Goal: Transaction & Acquisition: Obtain resource

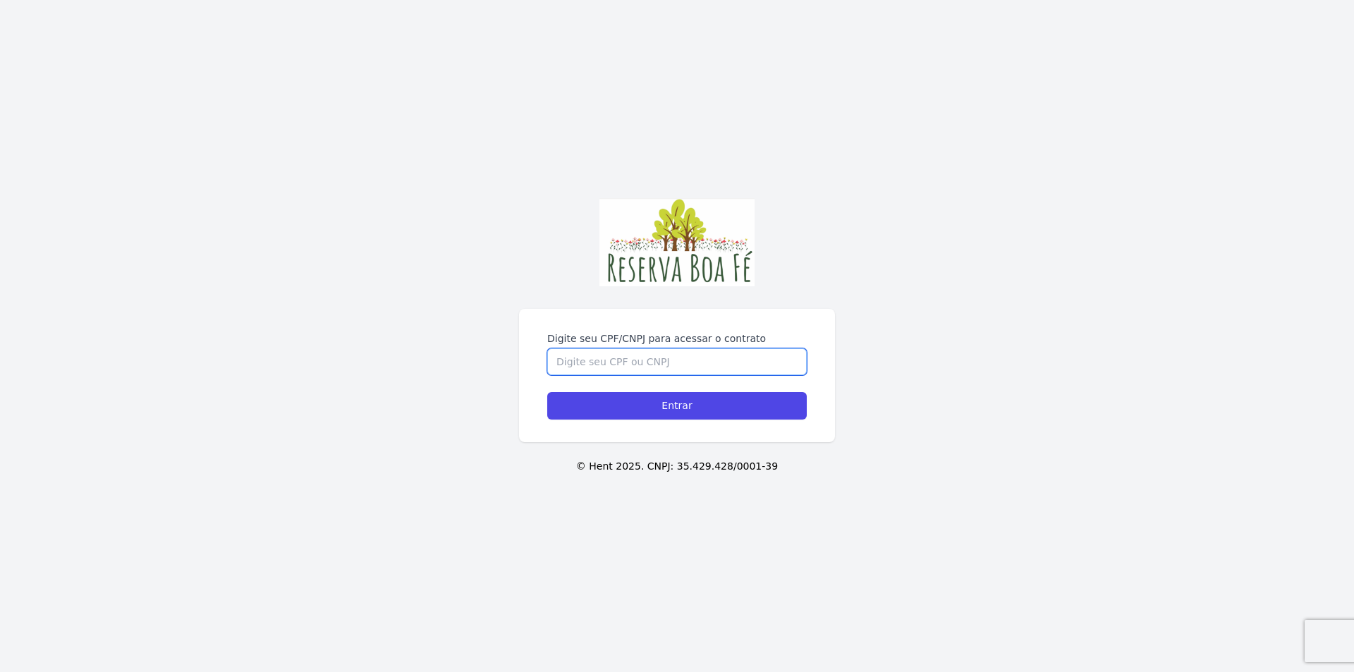
click at [649, 364] on input "Digite seu CPF/CNPJ para acessar o contrato" at bounding box center [676, 361] width 259 height 27
type input "0"
type input "06323059754"
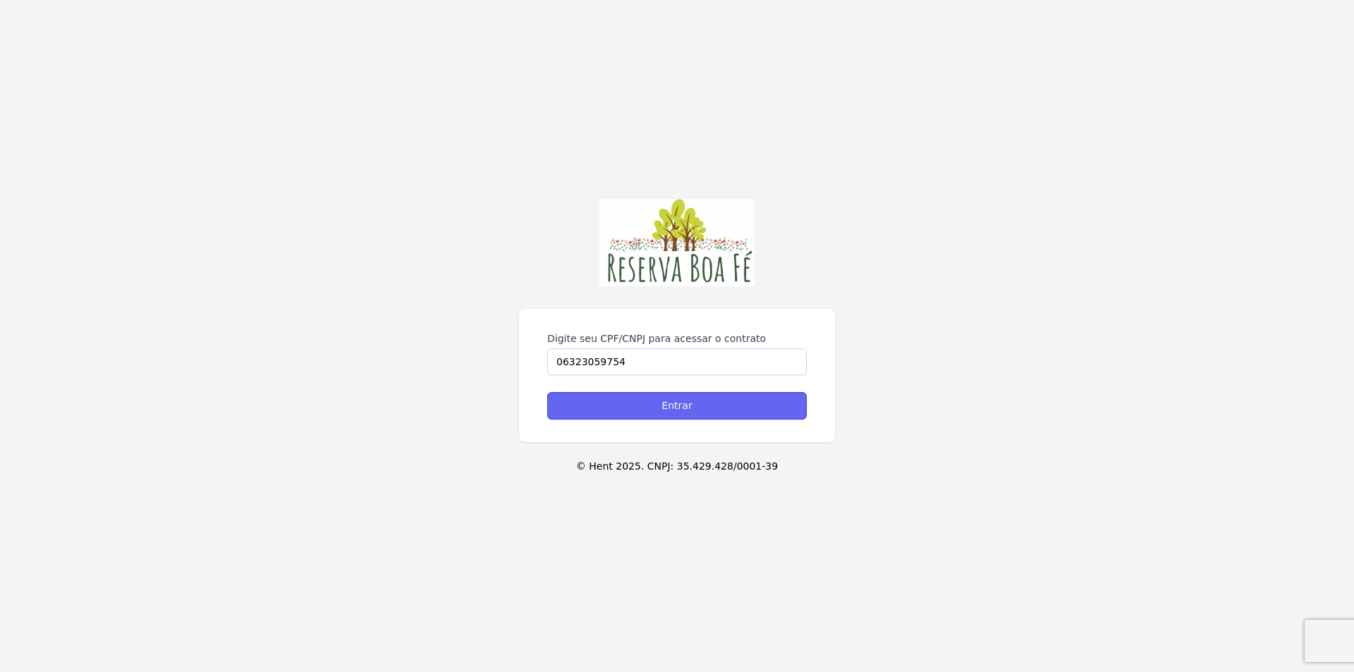
click at [681, 409] on input "Entrar" at bounding box center [676, 405] width 259 height 27
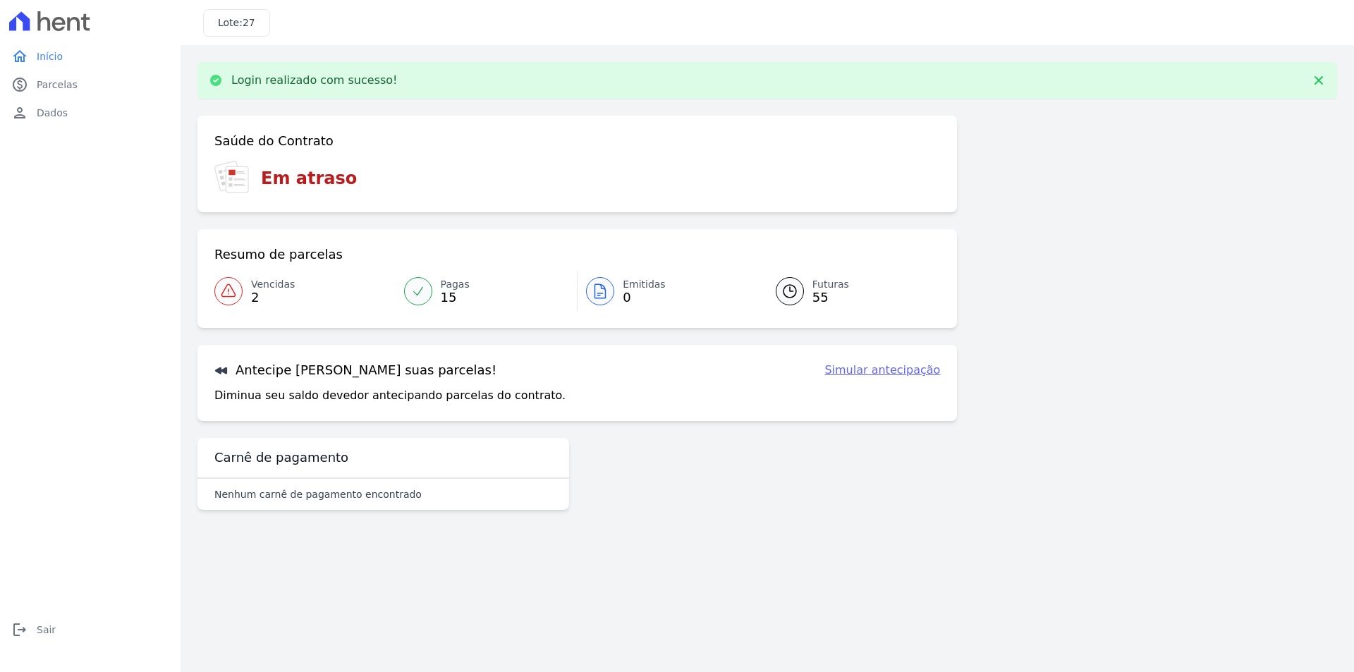
click at [873, 369] on link "Simular antecipação" at bounding box center [882, 370] width 116 height 17
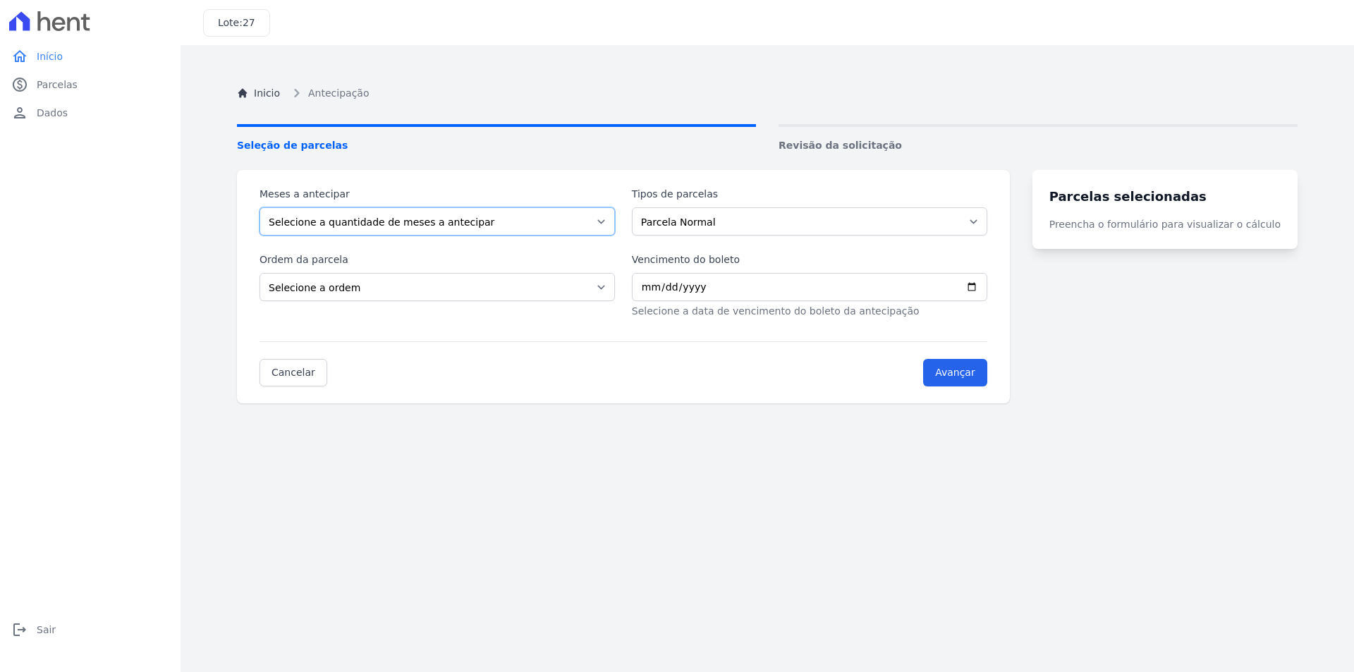
click at [612, 222] on select "Selecione a quantidade de meses a antecipar 1 2 3 4 5 6 7 8 9 10 11 12 13 14 15…" at bounding box center [436, 221] width 355 height 28
select select "5"
click at [259, 207] on select "Selecione a quantidade de meses a antecipar 1 2 3 4 5 6 7 8 9 10 11 12 13 14 15…" at bounding box center [436, 221] width 355 height 28
click at [357, 292] on select "Selecione a ordem Últimas parcelas Primeiras parcelas" at bounding box center [436, 287] width 355 height 28
select select "ending"
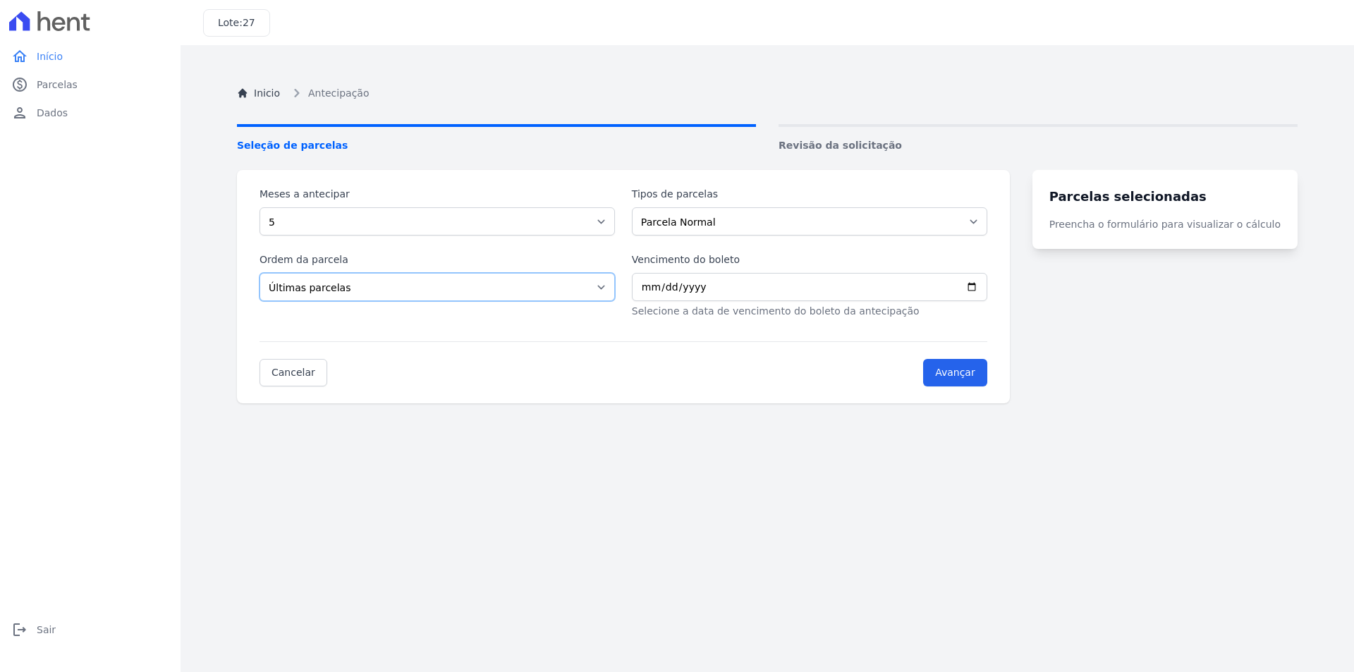
click at [259, 273] on select "Selecione a ordem Últimas parcelas Primeiras parcelas" at bounding box center [436, 287] width 355 height 28
click at [660, 285] on input "Vencimento do boleto" at bounding box center [809, 287] width 355 height 28
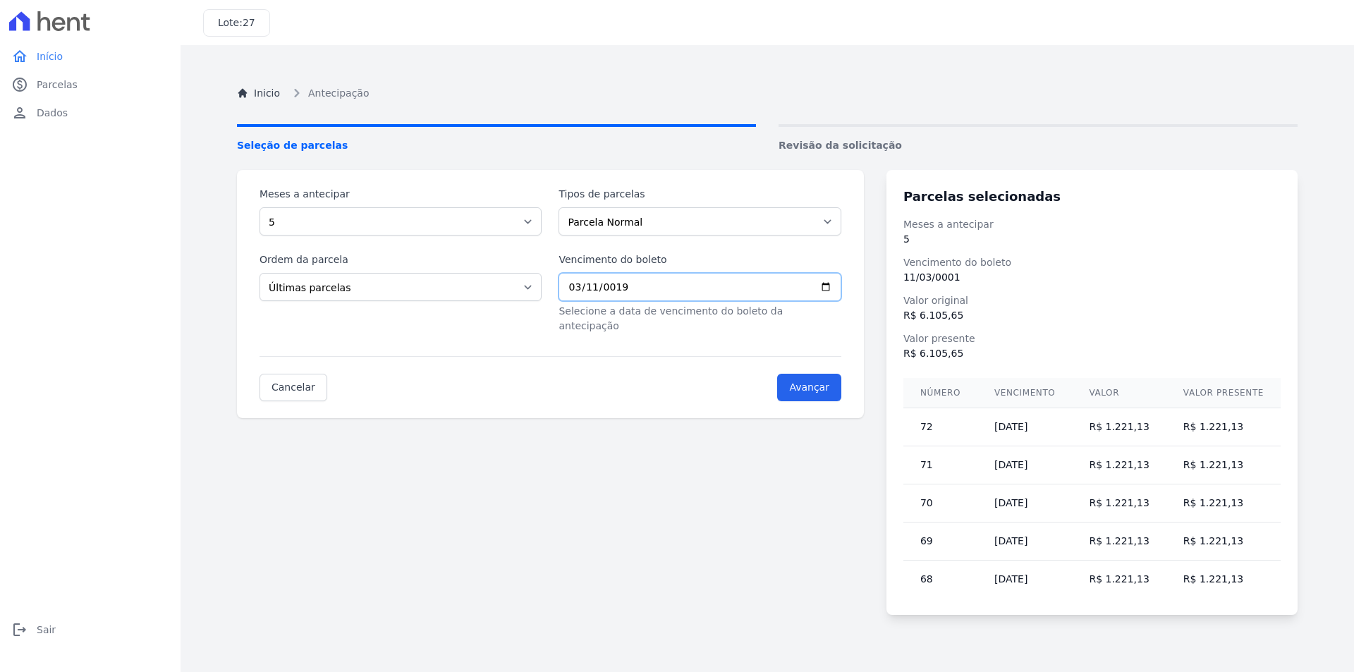
type input "0199-03-11"
click at [682, 281] on input "0199-03-11" at bounding box center [699, 287] width 282 height 28
click at [644, 286] on input "0199-03-11" at bounding box center [699, 287] width 282 height 28
click at [645, 286] on input "0199-03-11" at bounding box center [699, 287] width 282 height 28
click at [661, 283] on input "0199-03-11" at bounding box center [699, 287] width 282 height 28
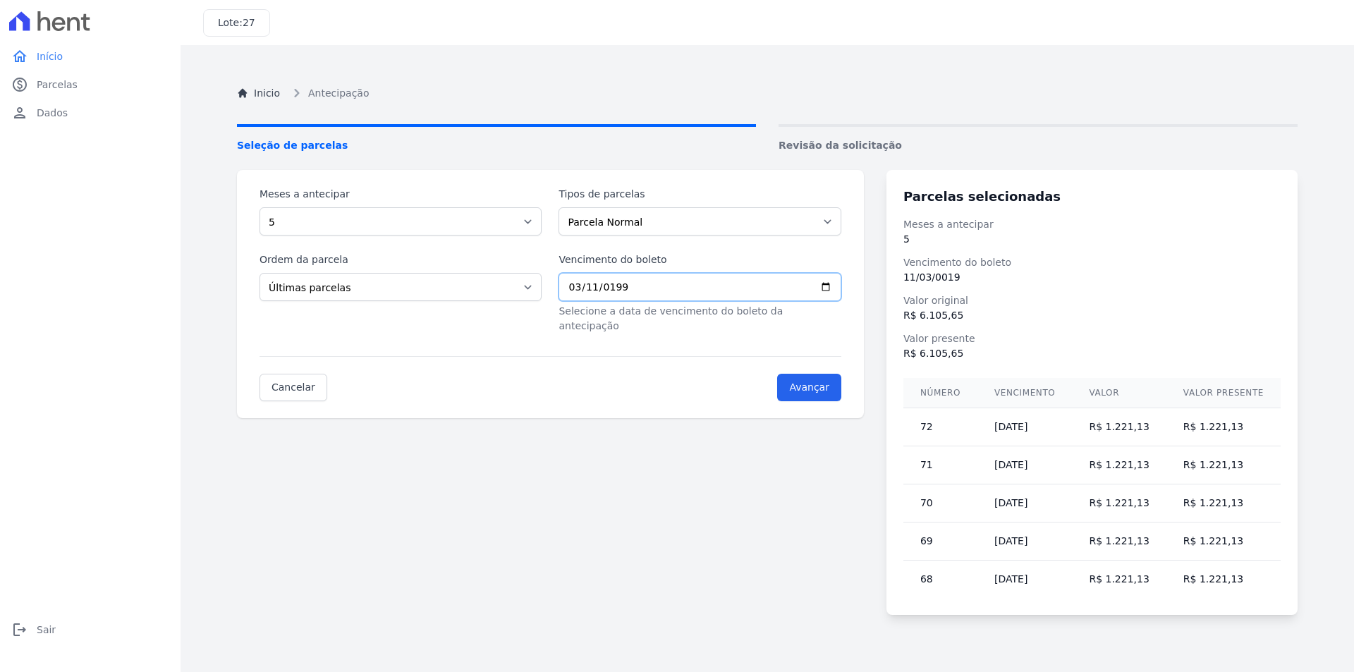
type input "1999-03-11"
click at [686, 376] on div "Cancelar Avançar" at bounding box center [550, 378] width 582 height 45
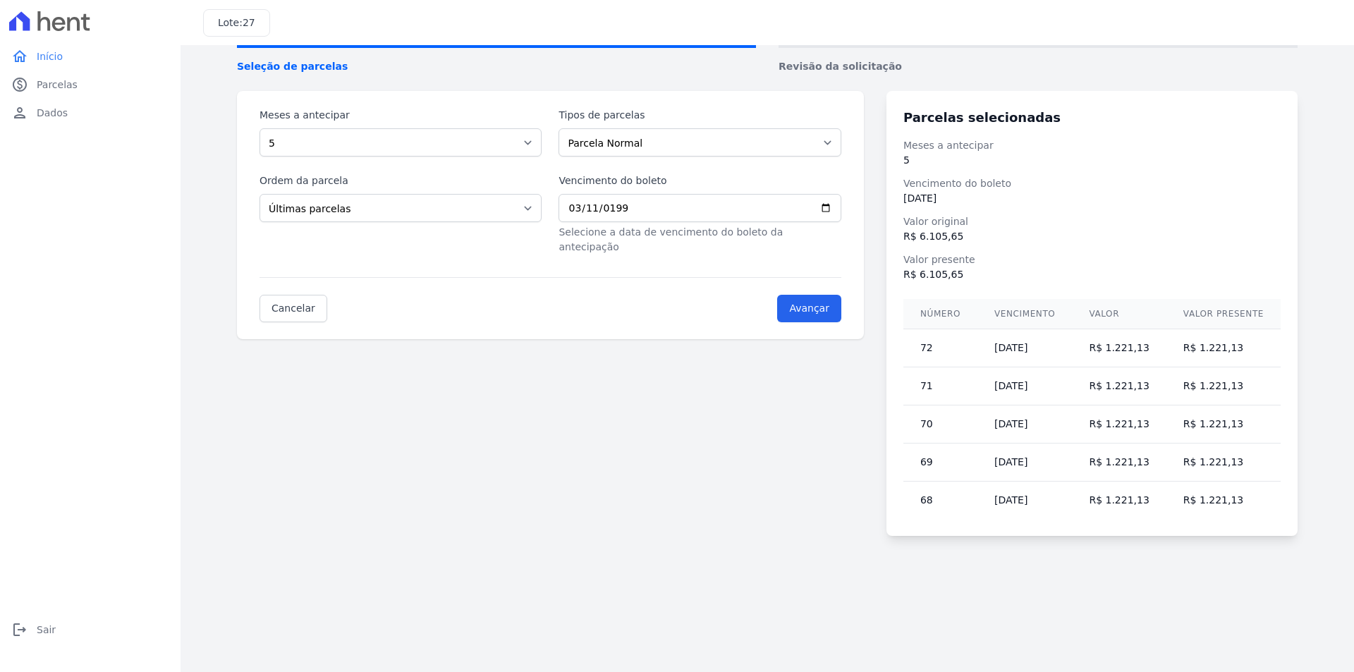
scroll to position [8, 0]
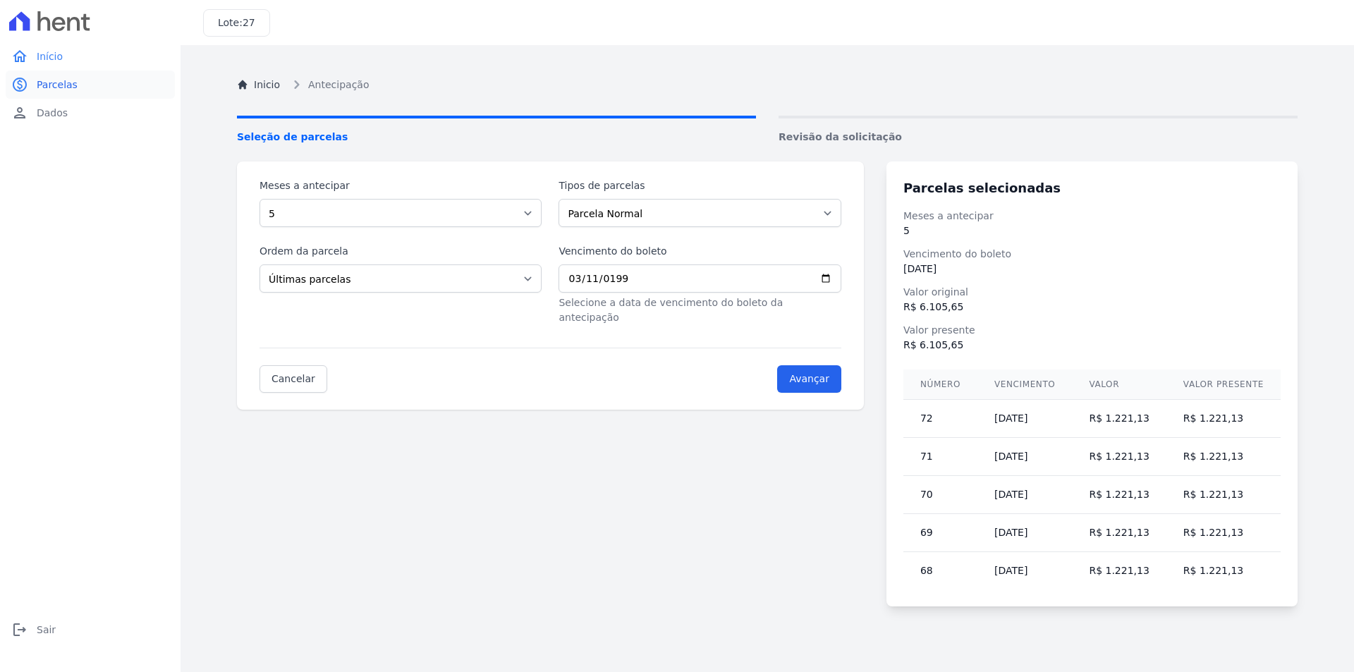
click at [58, 88] on span "Parcelas" at bounding box center [57, 85] width 41 height 14
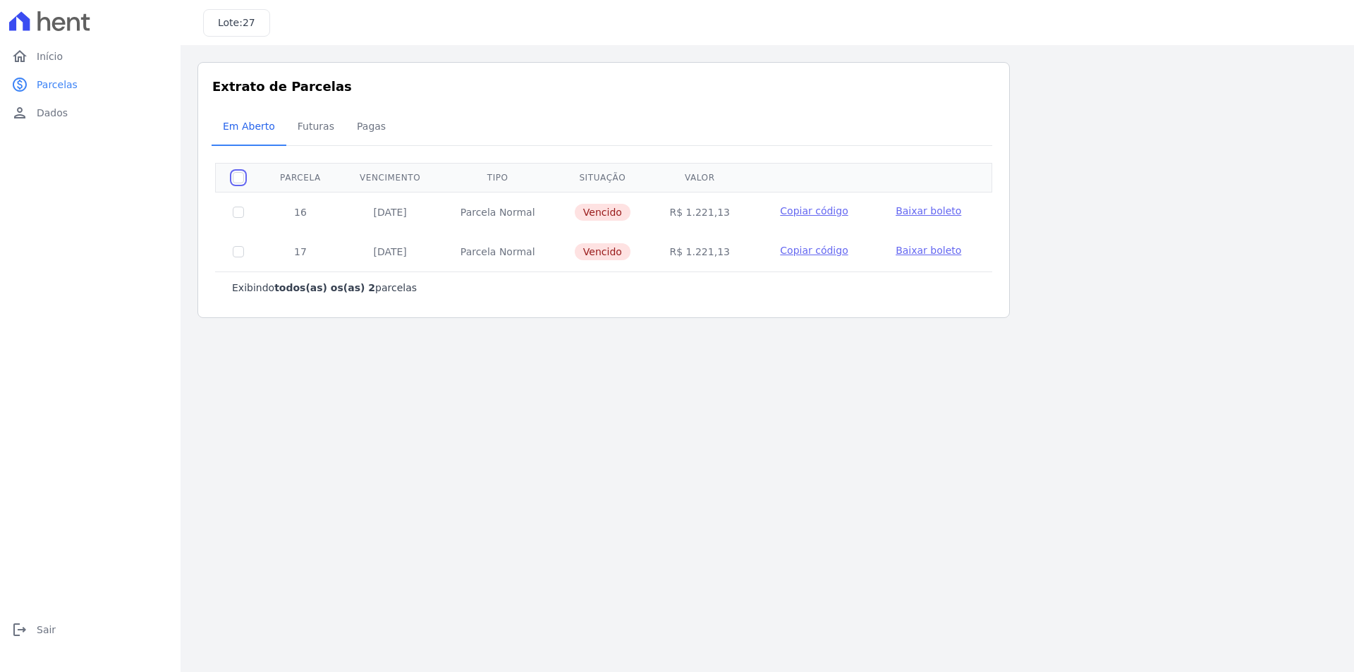
click at [235, 181] on input "checkbox" at bounding box center [238, 177] width 11 height 11
checkbox input "true"
click at [310, 125] on span "Futuras" at bounding box center [316, 126] width 54 height 28
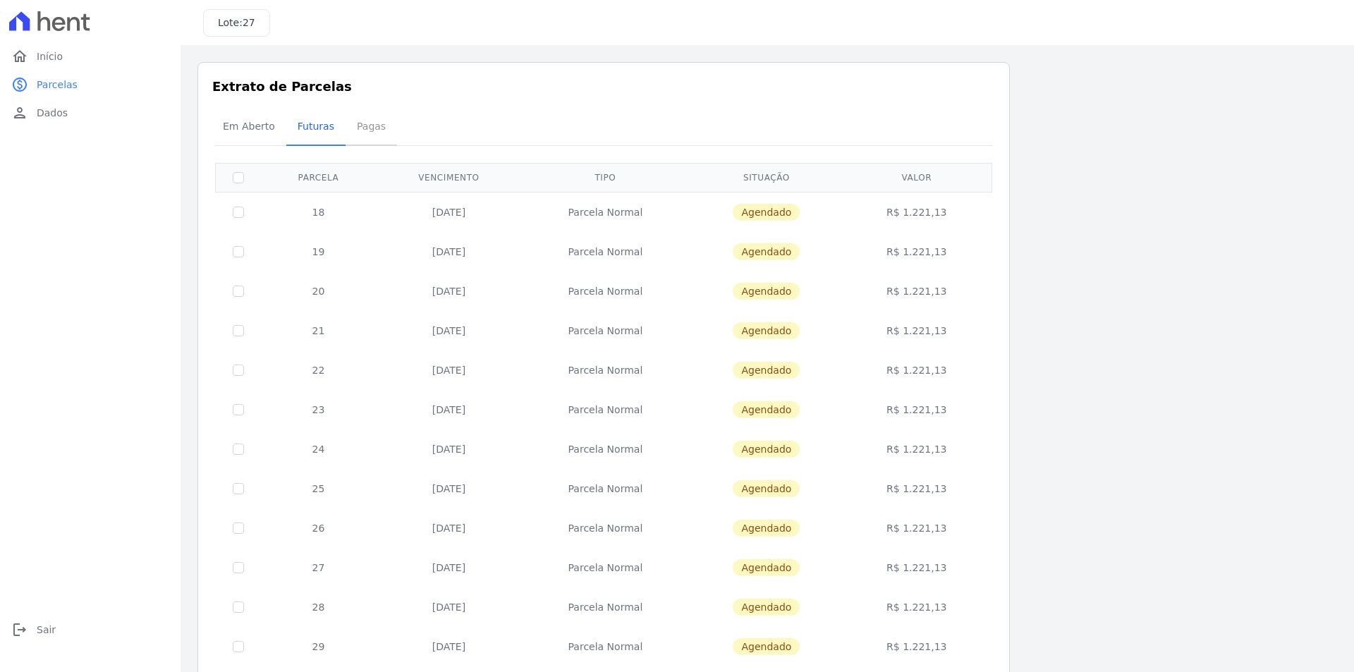
click at [360, 126] on span "Pagas" at bounding box center [371, 126] width 46 height 28
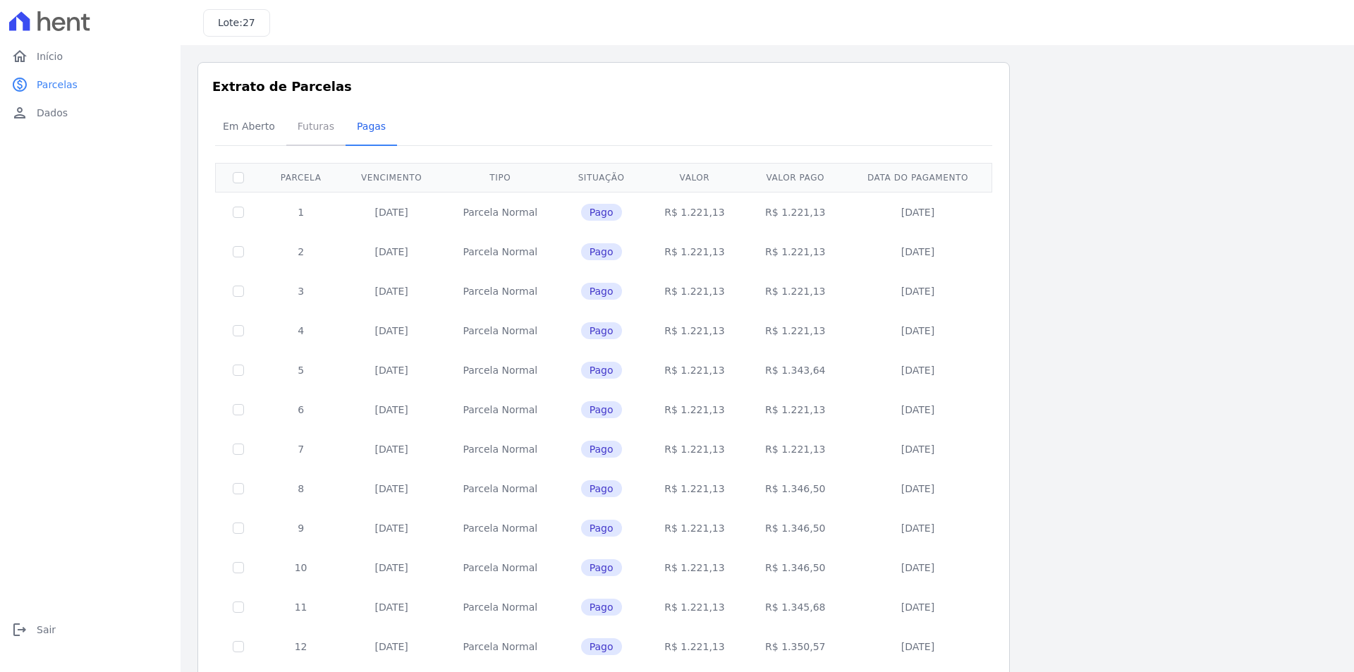
click at [317, 119] on span "Futuras" at bounding box center [316, 126] width 54 height 28
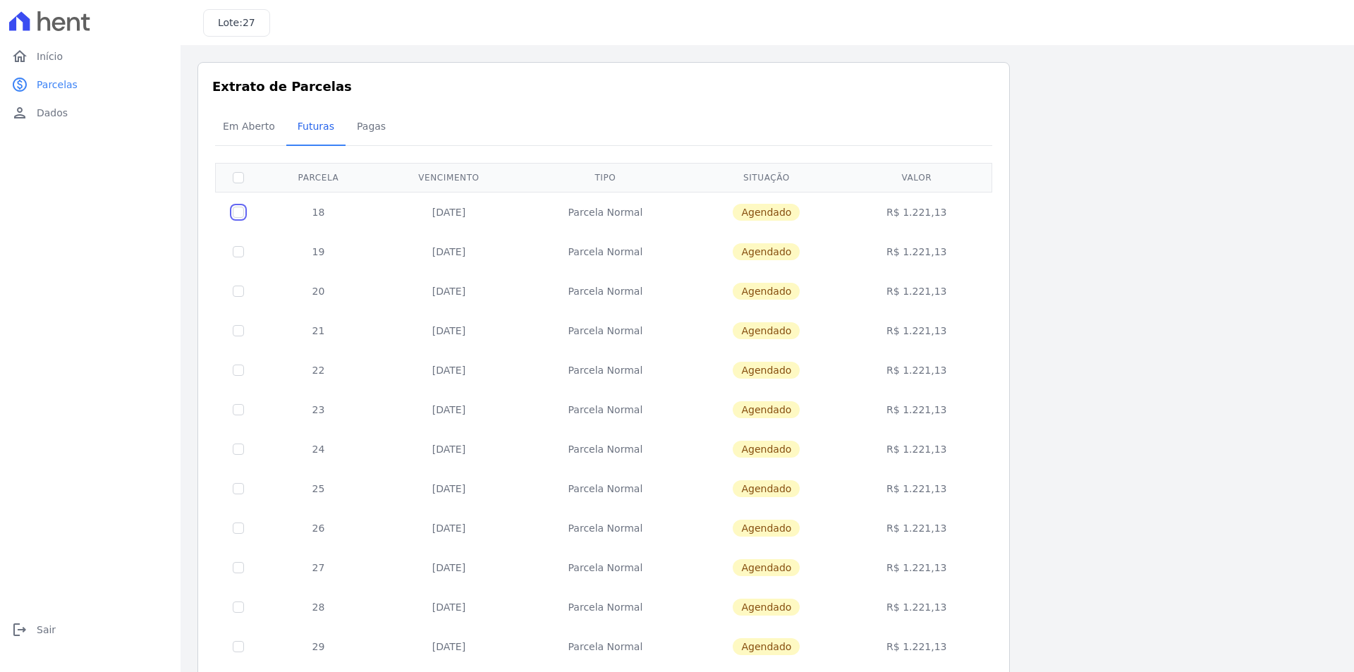
click at [233, 215] on input "checkbox" at bounding box center [238, 212] width 11 height 11
checkbox input "true"
click at [47, 117] on span "Dados" at bounding box center [52, 113] width 31 height 14
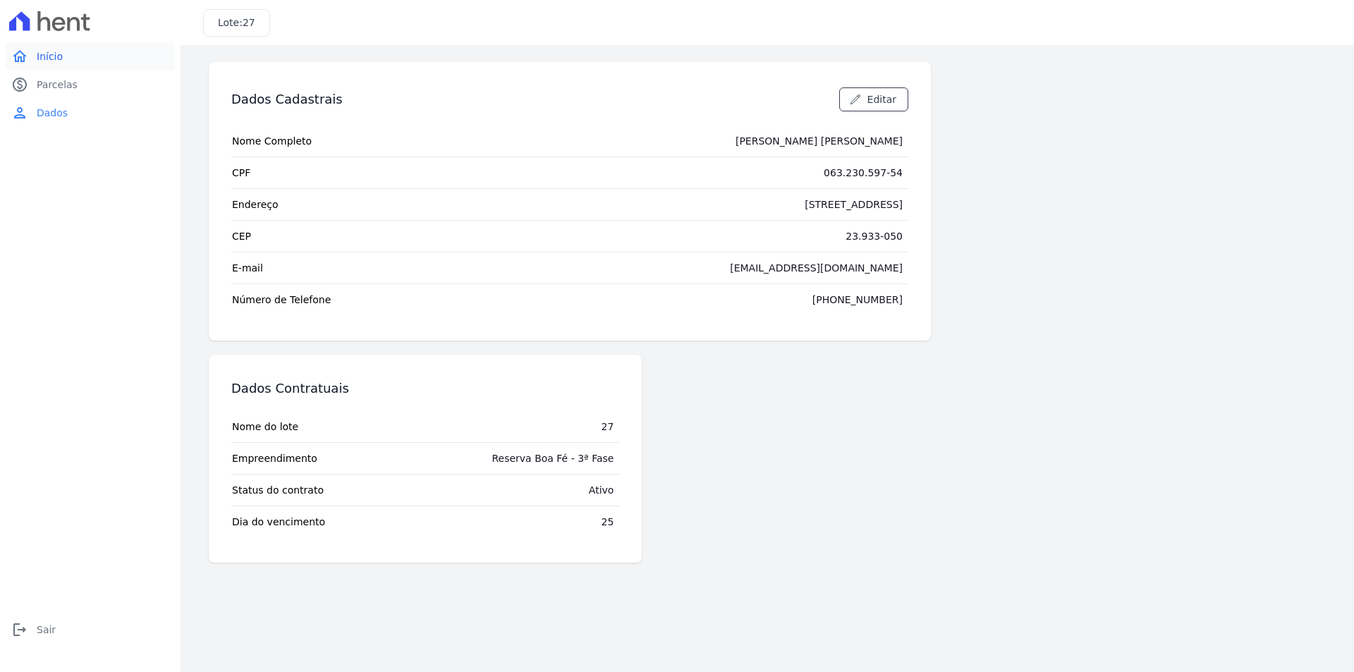
click at [51, 44] on link "home Início" at bounding box center [90, 56] width 169 height 28
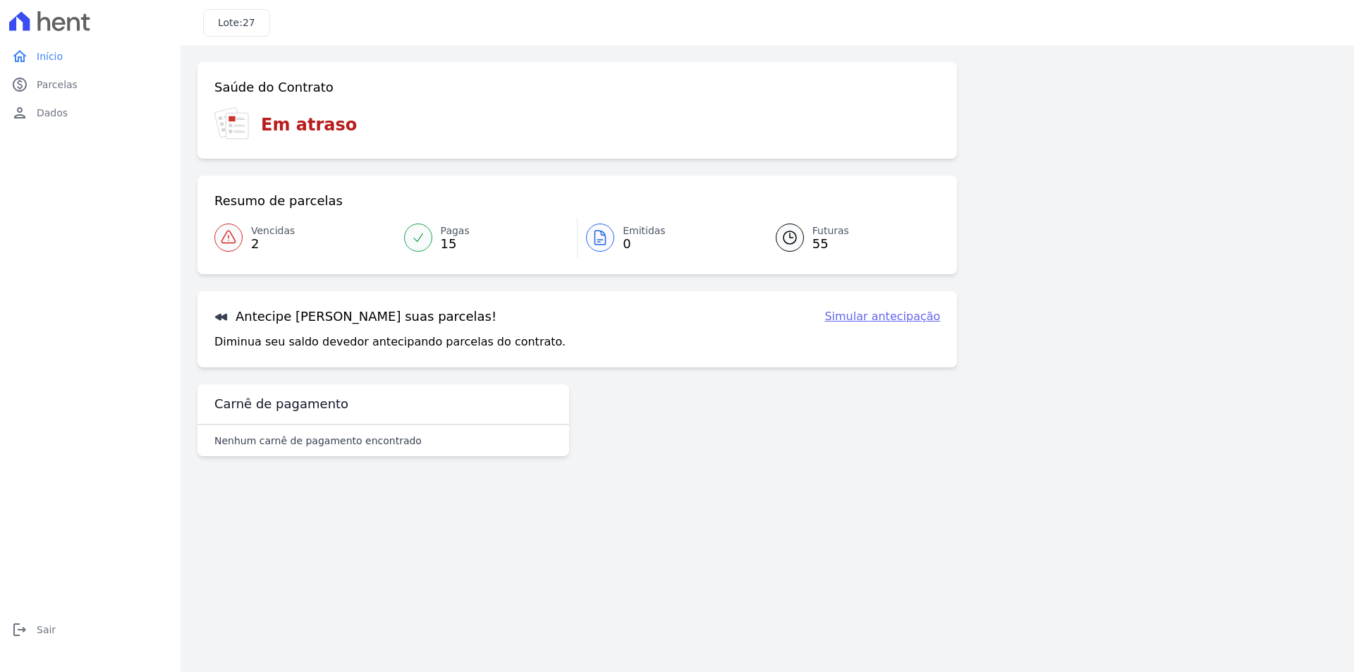
click at [792, 233] on icon at bounding box center [789, 237] width 17 height 17
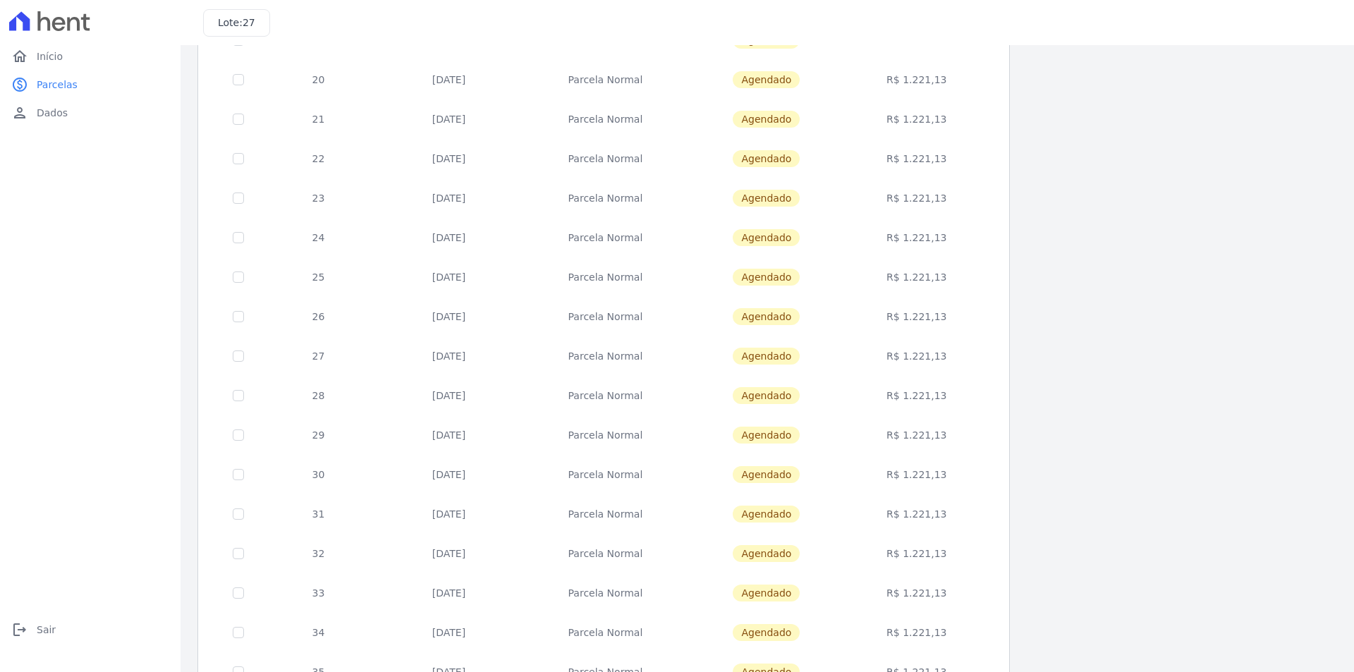
scroll to position [392, 0]
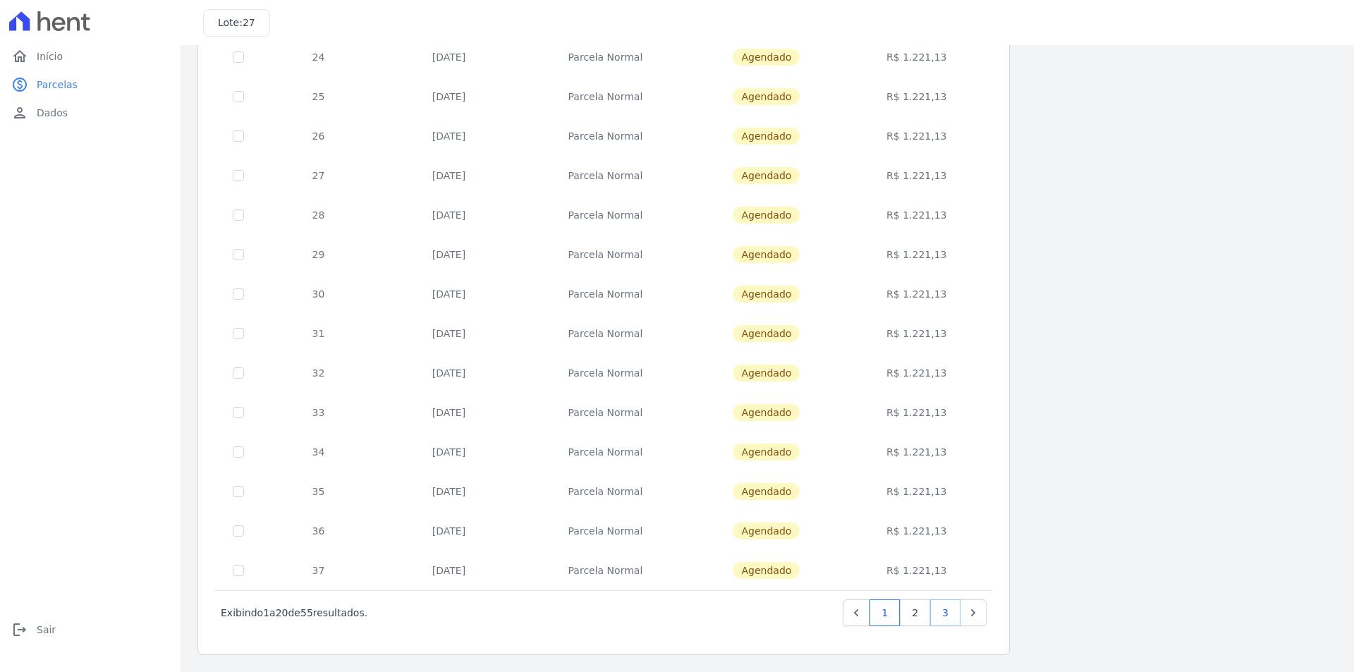
click at [946, 609] on link "3" at bounding box center [945, 612] width 30 height 27
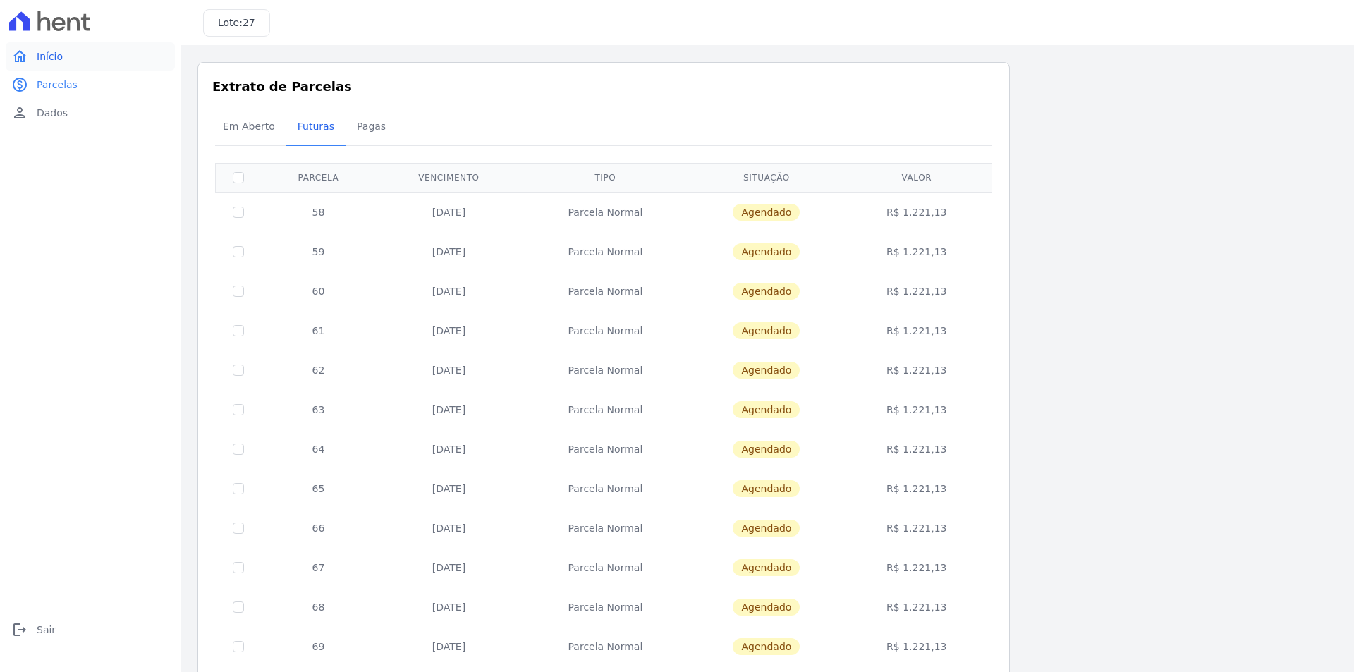
click at [54, 51] on span "Início" at bounding box center [50, 56] width 26 height 14
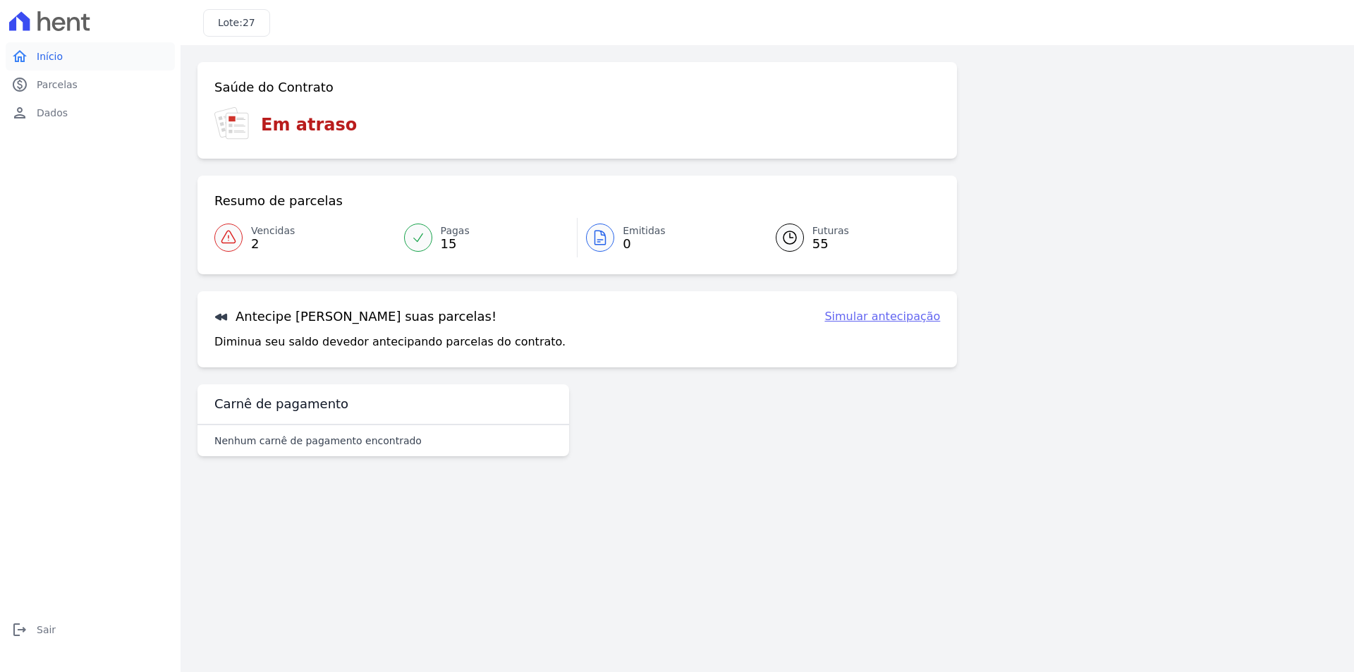
click at [52, 56] on span "Início" at bounding box center [50, 56] width 26 height 14
click at [60, 87] on span "Parcelas" at bounding box center [57, 85] width 41 height 14
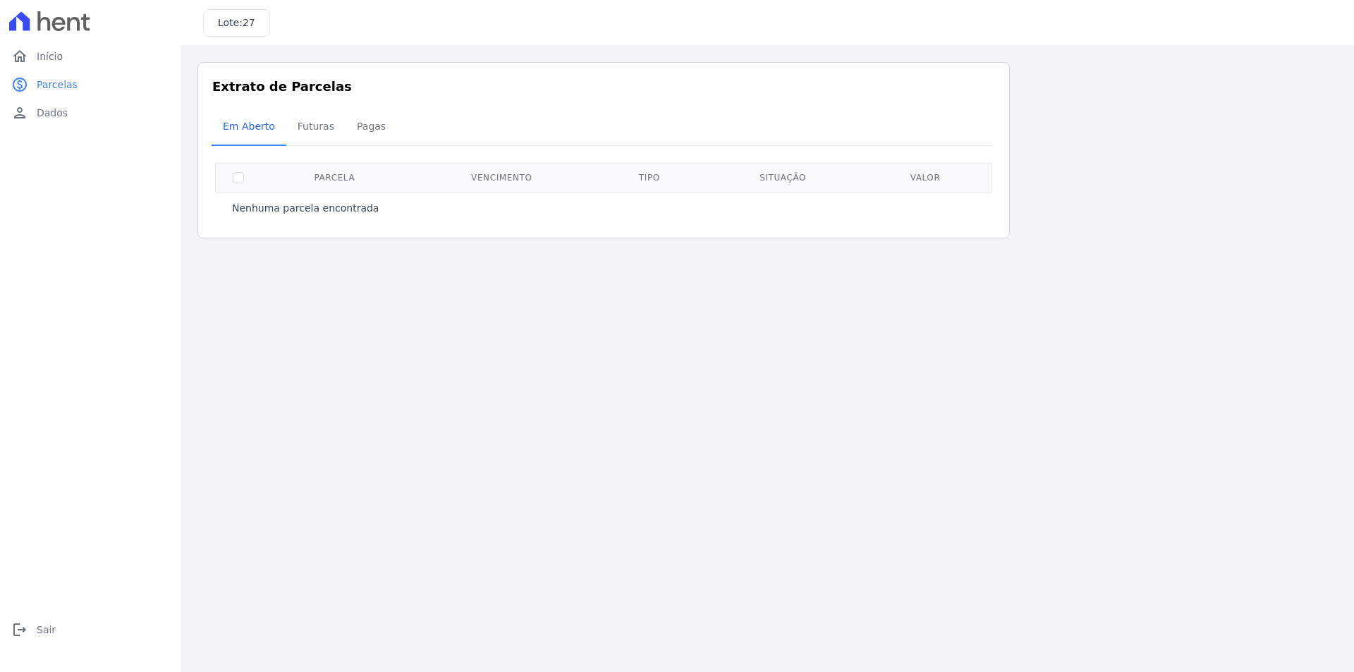
click at [60, 87] on span "Parcelas" at bounding box center [57, 85] width 41 height 14
click at [46, 54] on span "Início" at bounding box center [50, 56] width 26 height 14
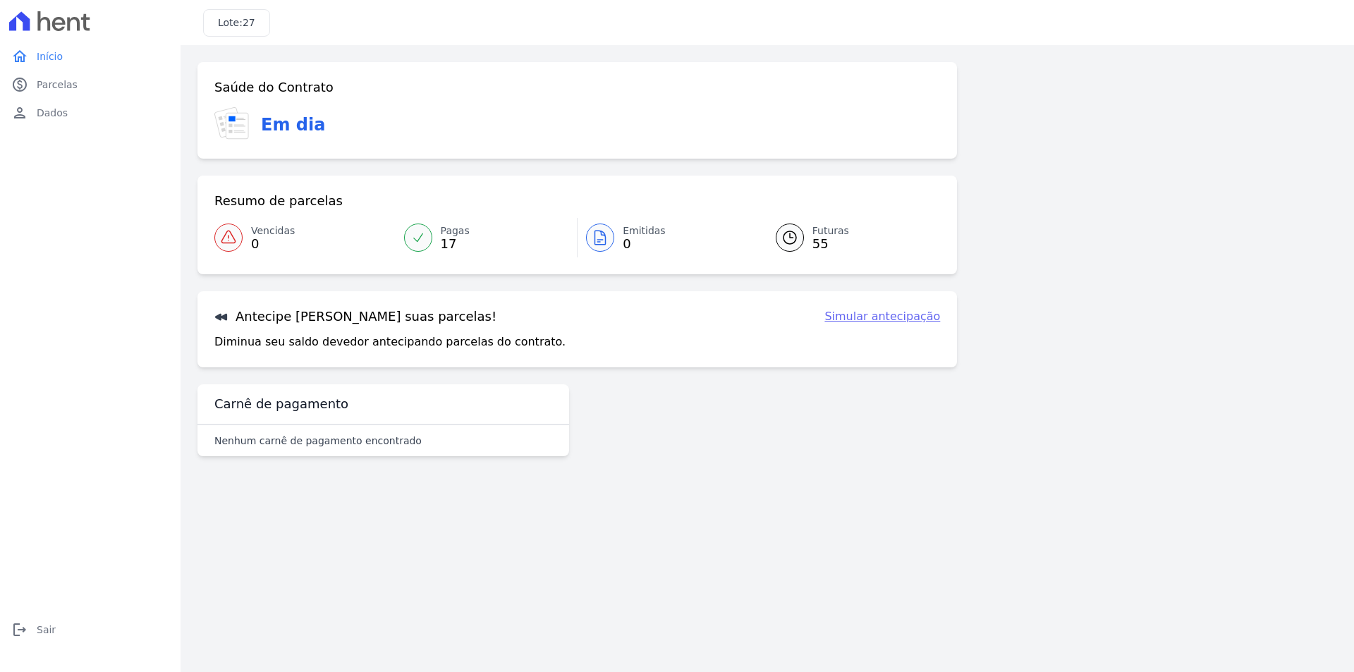
click at [893, 316] on link "Simular antecipação" at bounding box center [882, 316] width 116 height 17
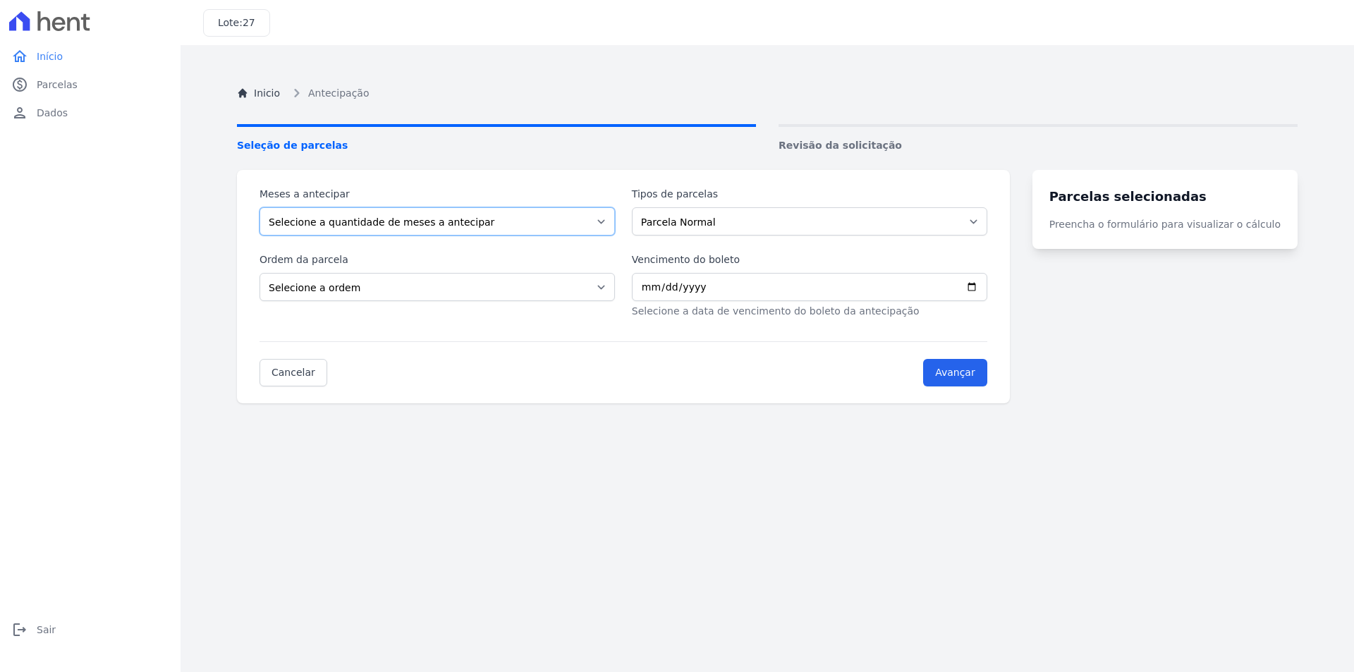
click at [615, 219] on select "Selecione a quantidade de meses a antecipar 1 2 3 4 5 6 7 8 9 10 11 12 13 14 15…" at bounding box center [436, 221] width 355 height 28
select select "10"
click at [259, 207] on select "Selecione a quantidade de meses a antecipar 1 2 3 4 5 6 7 8 9 10 11 12 13 14 15…" at bounding box center [436, 221] width 355 height 28
click at [688, 216] on select "Parcela Normal" at bounding box center [809, 221] width 355 height 28
click at [686, 221] on select "Parcela Normal" at bounding box center [809, 221] width 355 height 28
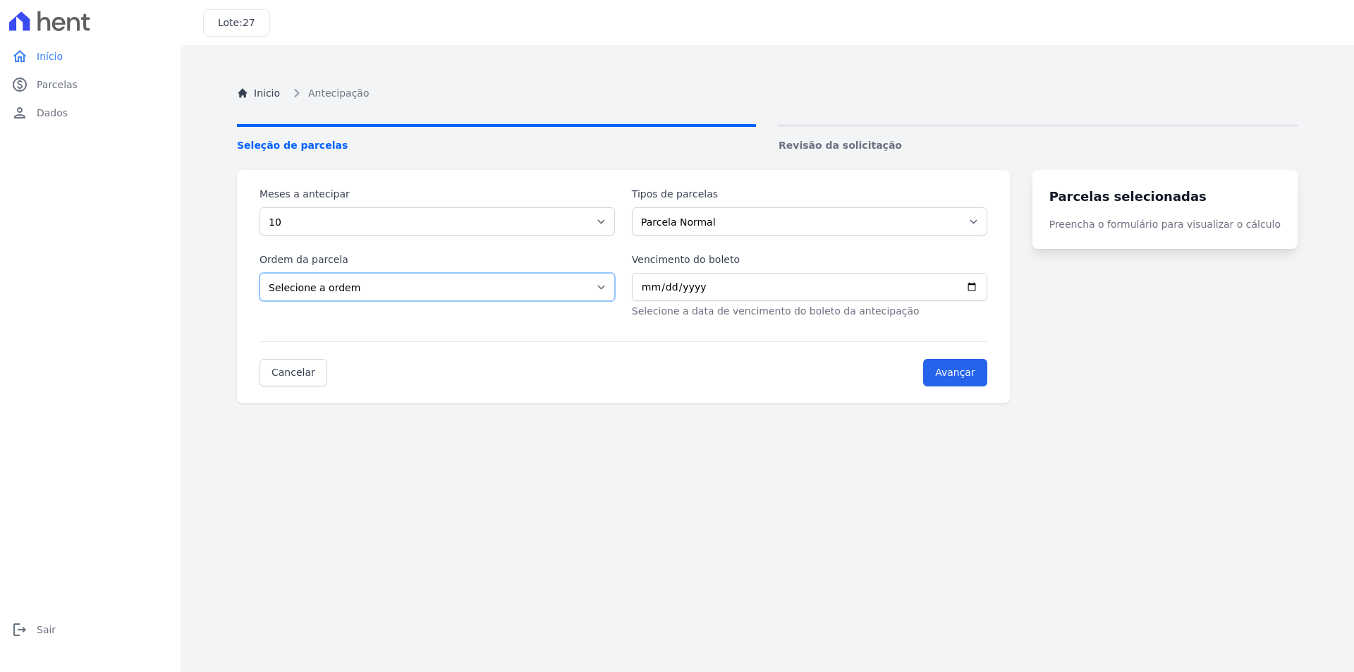
click at [355, 285] on select "Selecione a ordem Últimas parcelas Primeiras parcelas" at bounding box center [436, 287] width 355 height 28
select select "ending"
click at [259, 273] on select "Selecione a ordem Últimas parcelas Primeiras parcelas" at bounding box center [436, 287] width 355 height 28
click at [654, 286] on input "Vencimento do boleto" at bounding box center [809, 287] width 355 height 28
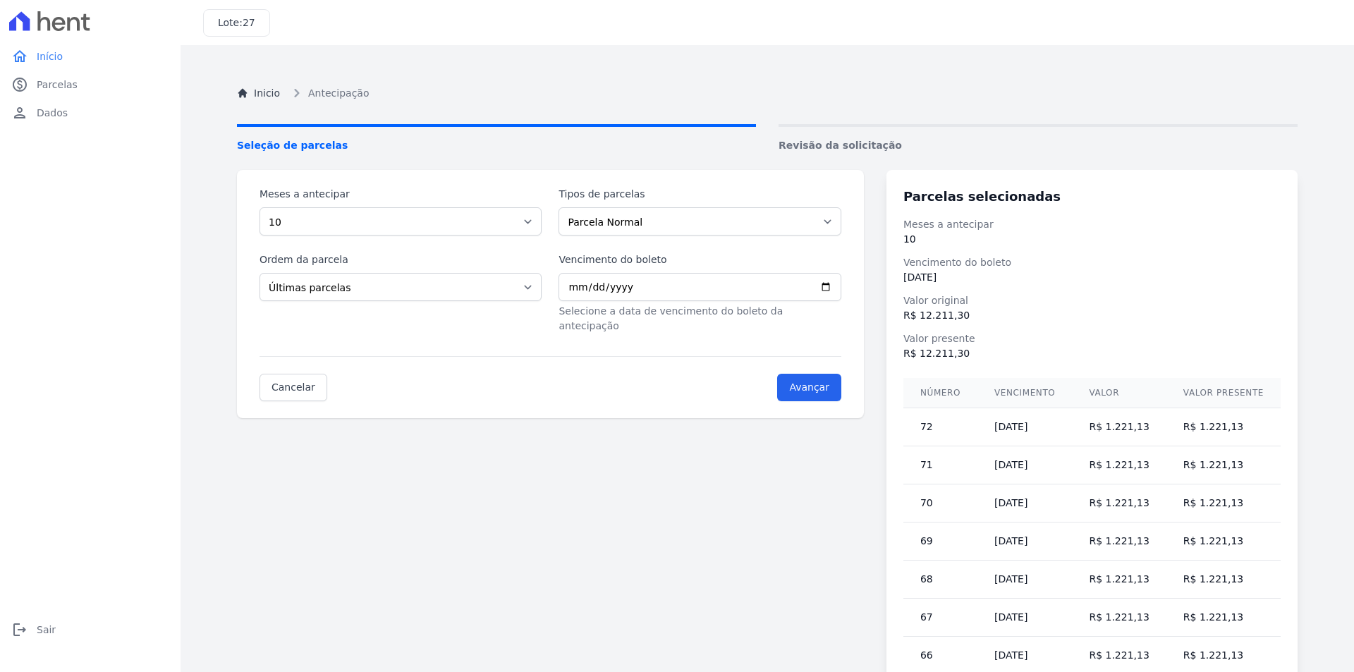
click at [644, 362] on div "Cancelar Avançar" at bounding box center [550, 378] width 582 height 45
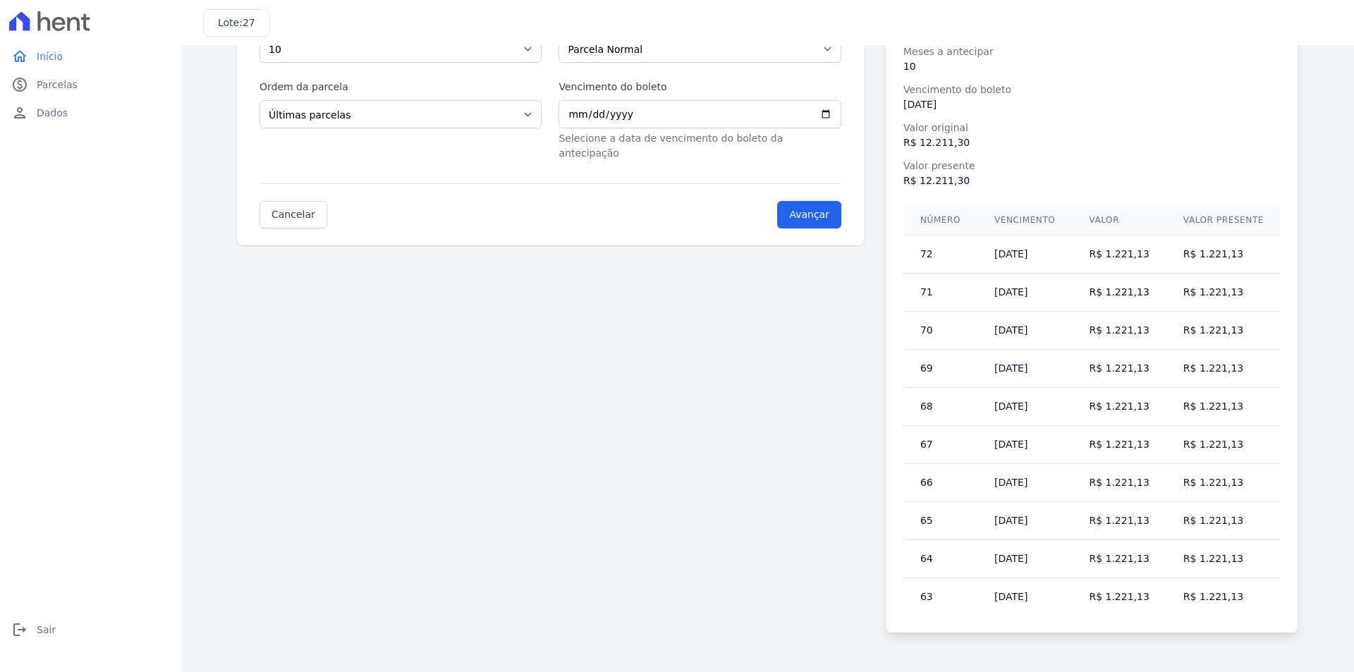
scroll to position [32, 0]
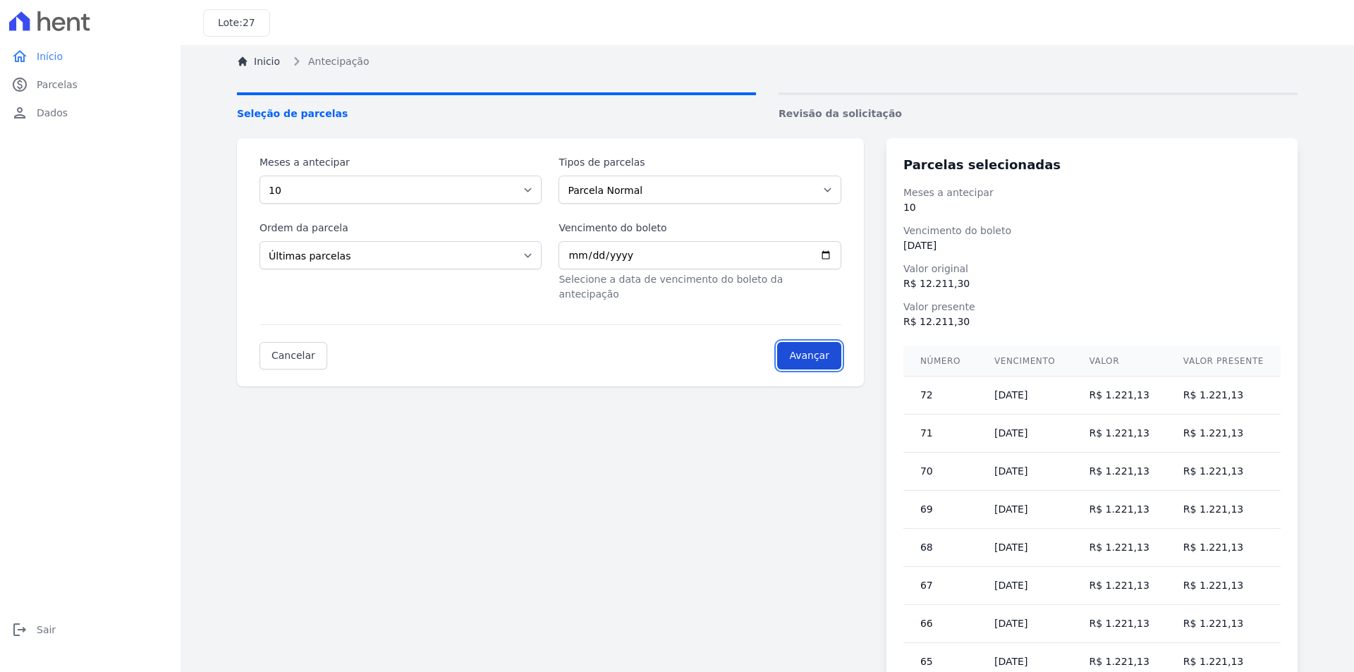
click at [821, 342] on input "Avançar" at bounding box center [809, 355] width 64 height 27
click at [607, 252] on input "1999-03-11" at bounding box center [699, 255] width 282 height 28
click at [585, 254] on input "1999-03-11" at bounding box center [699, 255] width 282 height 28
click at [575, 254] on input "1999-03-11" at bounding box center [699, 255] width 282 height 28
type input "2025-10-29"
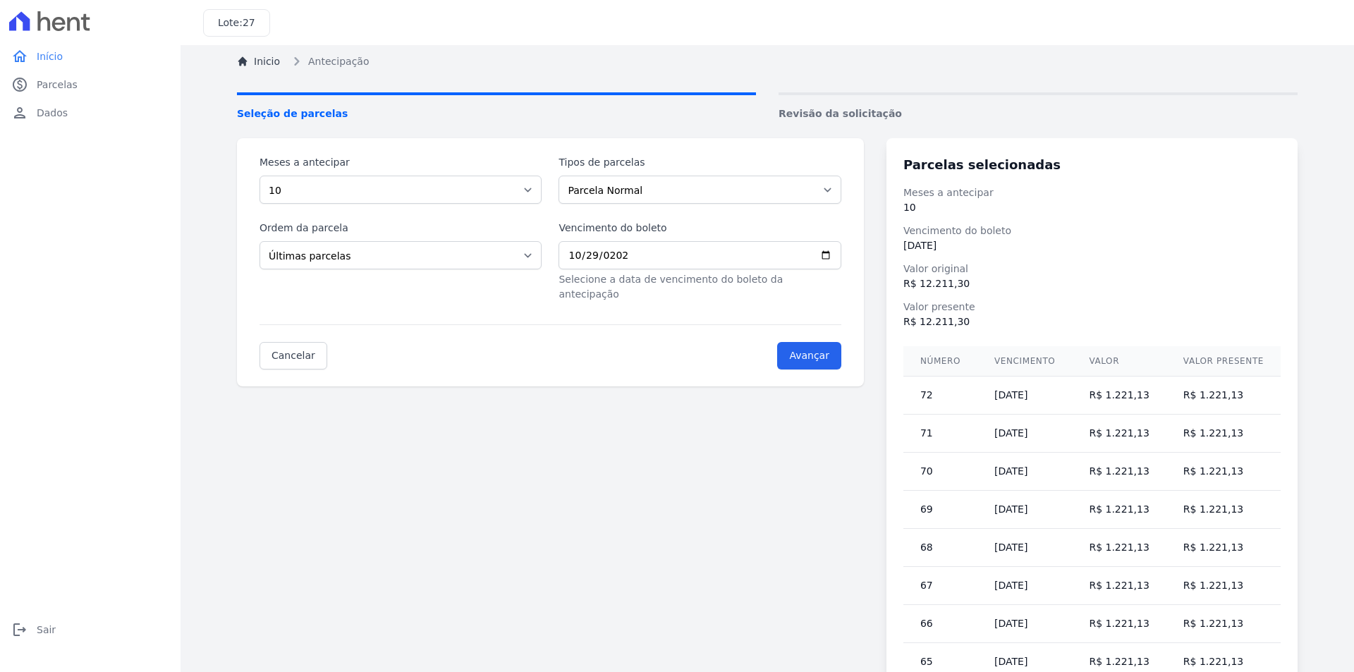
click at [684, 383] on div "Meses a antecipar Selecione a quantidade de meses a antecipar 1 2 3 4 5 6 7 8 9…" at bounding box center [767, 455] width 1060 height 635
click at [811, 342] on input "Avançar" at bounding box center [809, 355] width 64 height 27
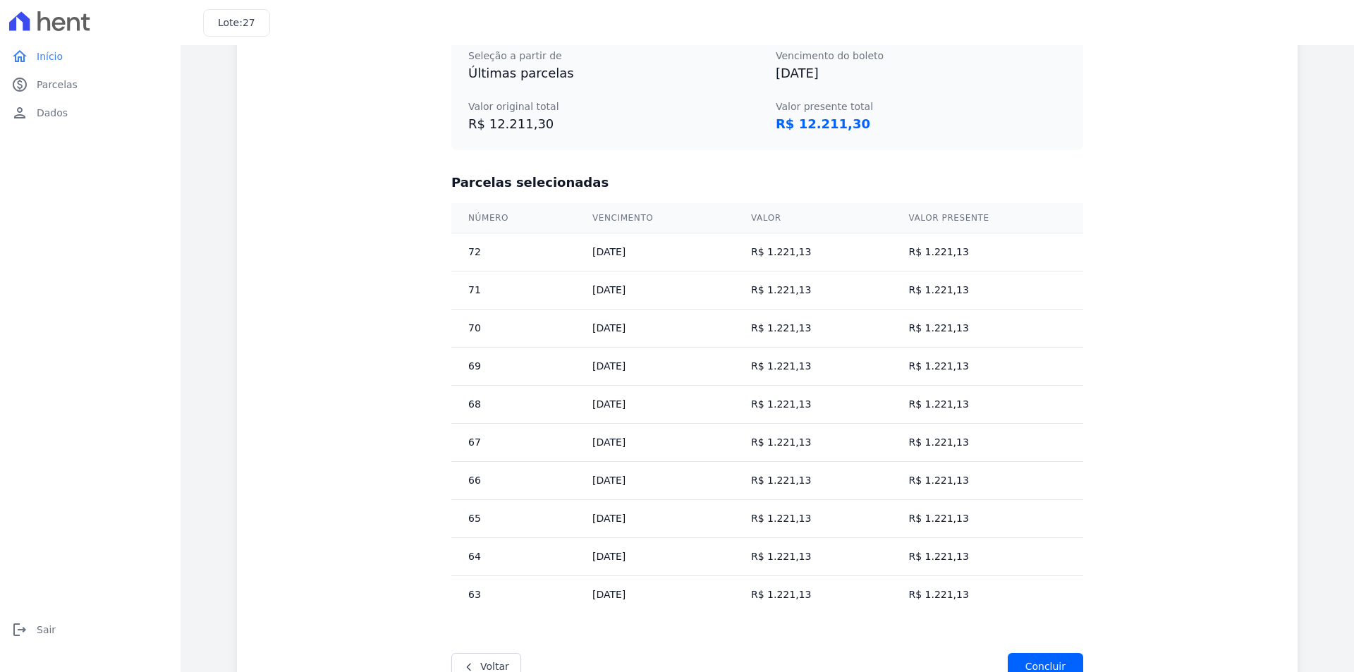
scroll to position [385, 0]
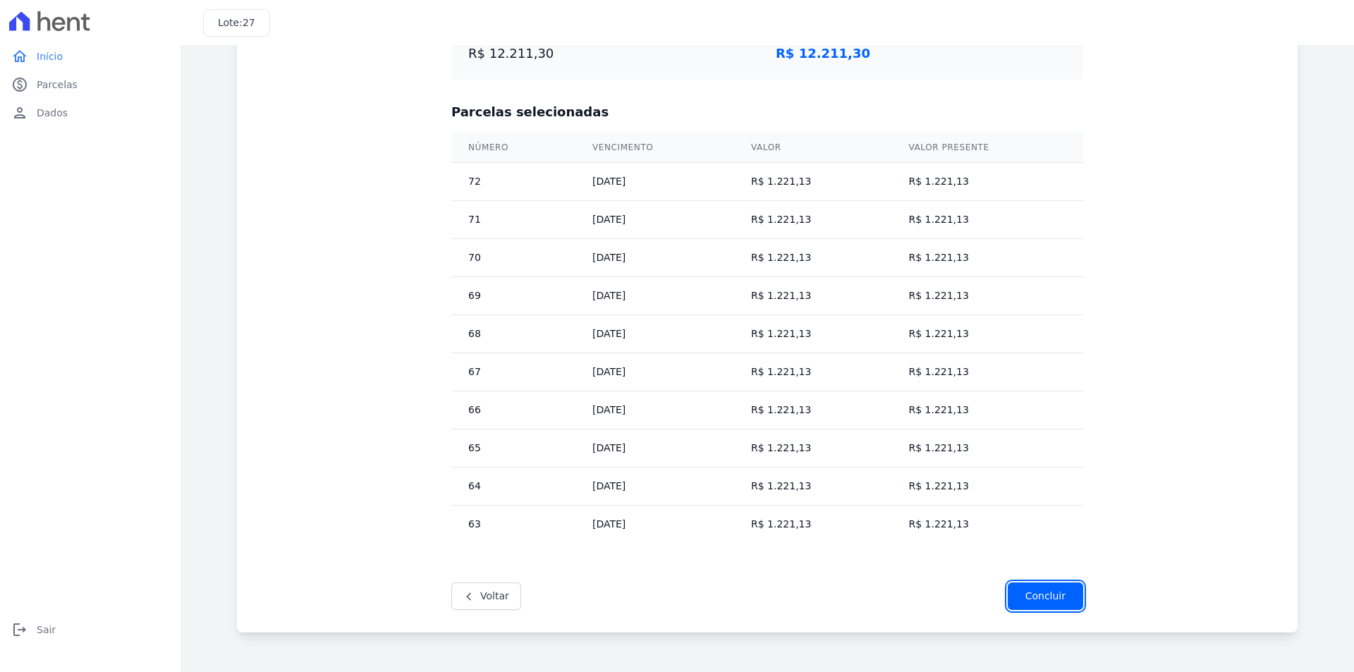
click at [1042, 595] on input "Concluir" at bounding box center [1044, 595] width 75 height 27
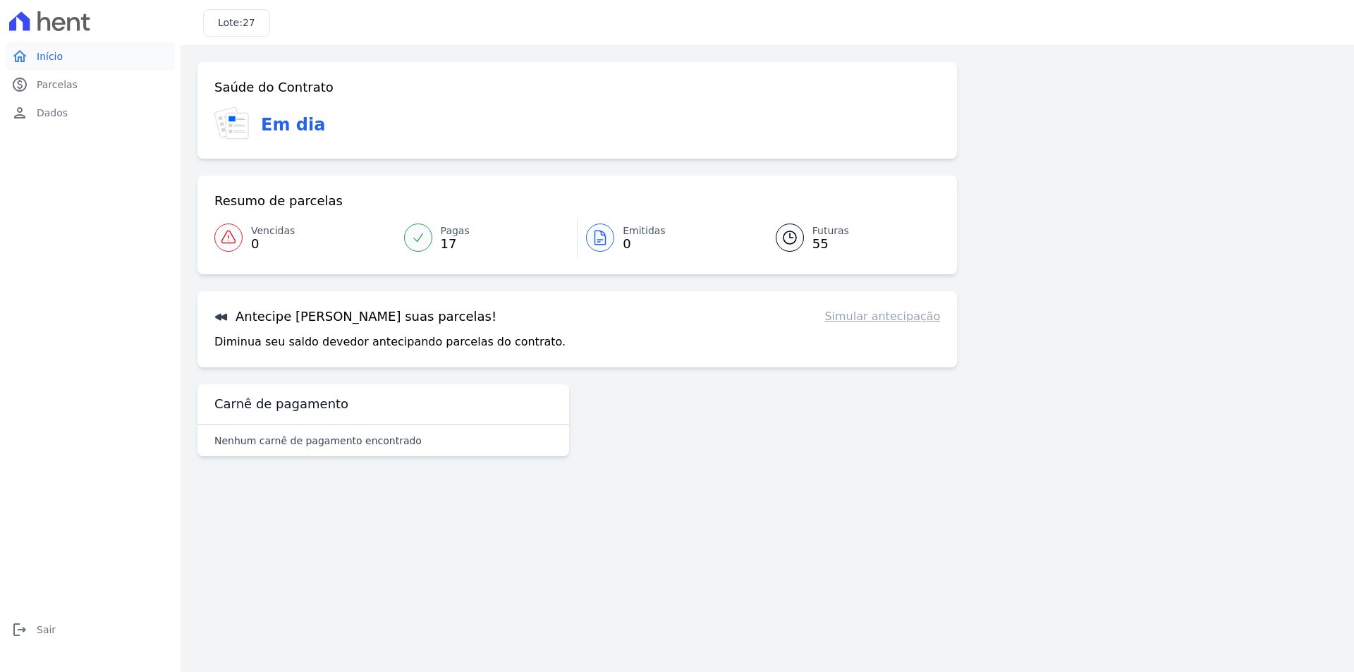
click at [39, 54] on span "Início" at bounding box center [50, 56] width 26 height 14
click at [448, 233] on span "Pagas" at bounding box center [455, 230] width 29 height 15
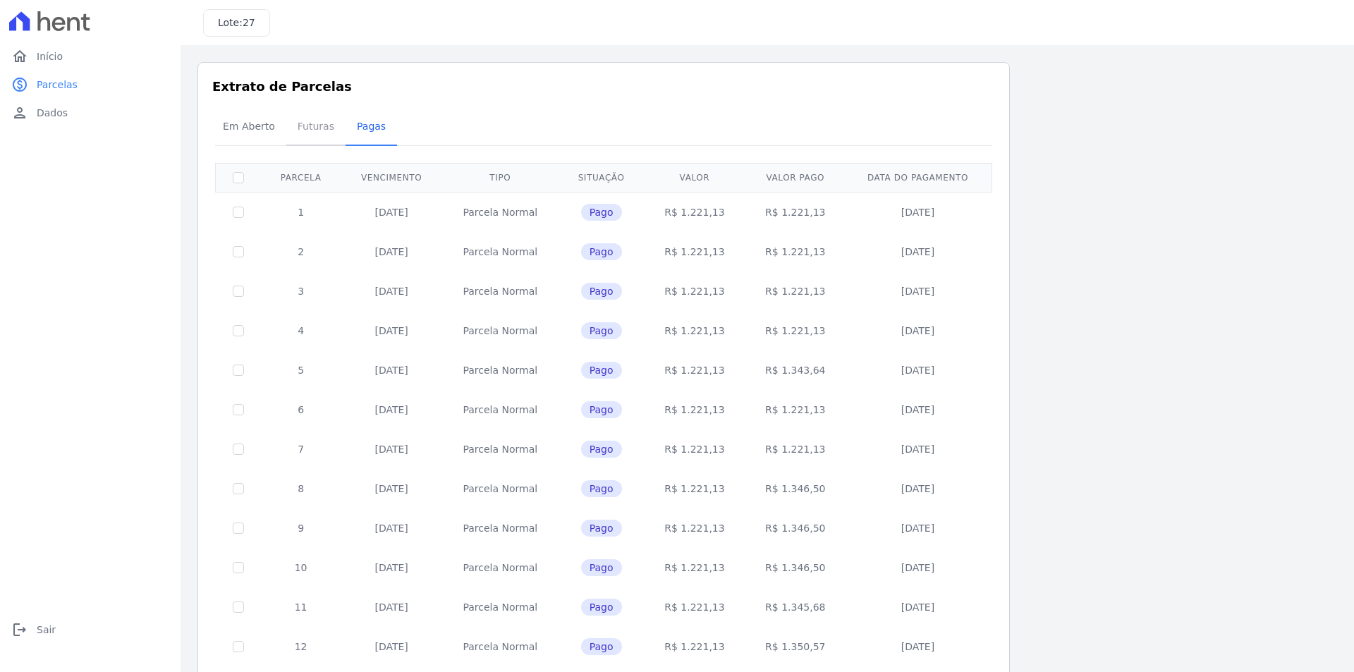
click at [304, 125] on span "Futuras" at bounding box center [316, 126] width 54 height 28
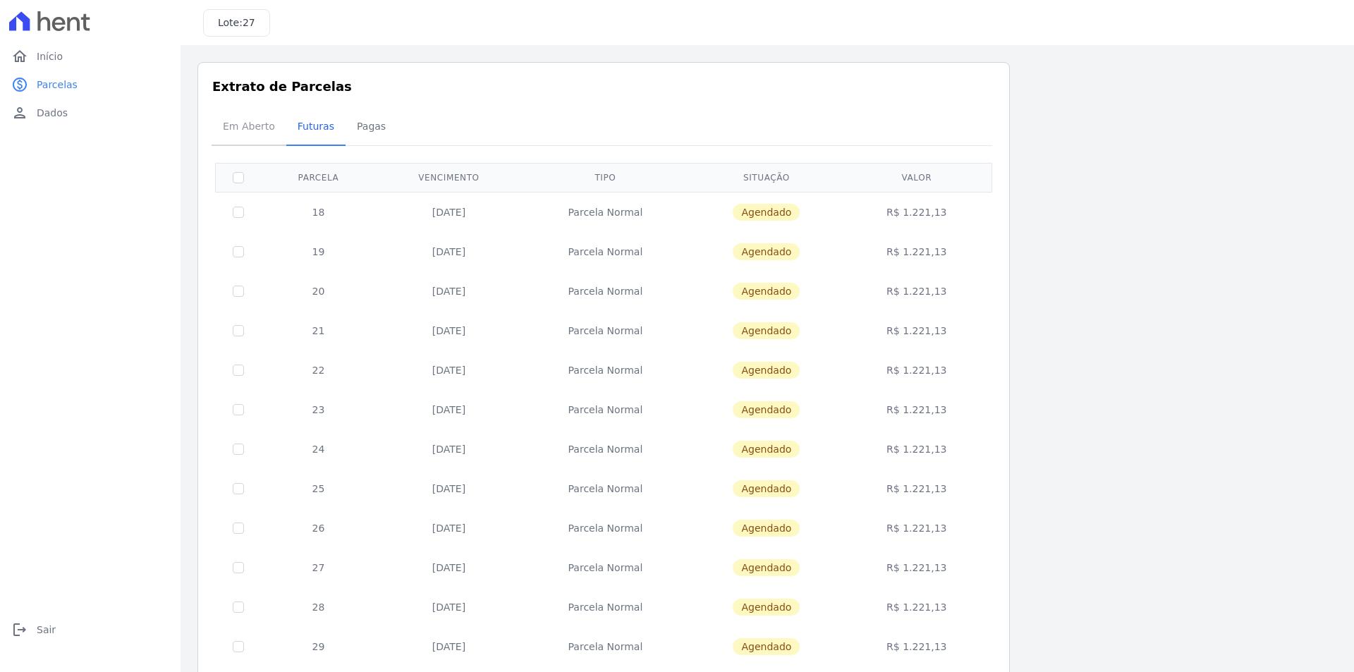
click at [254, 127] on span "Em Aberto" at bounding box center [248, 126] width 69 height 28
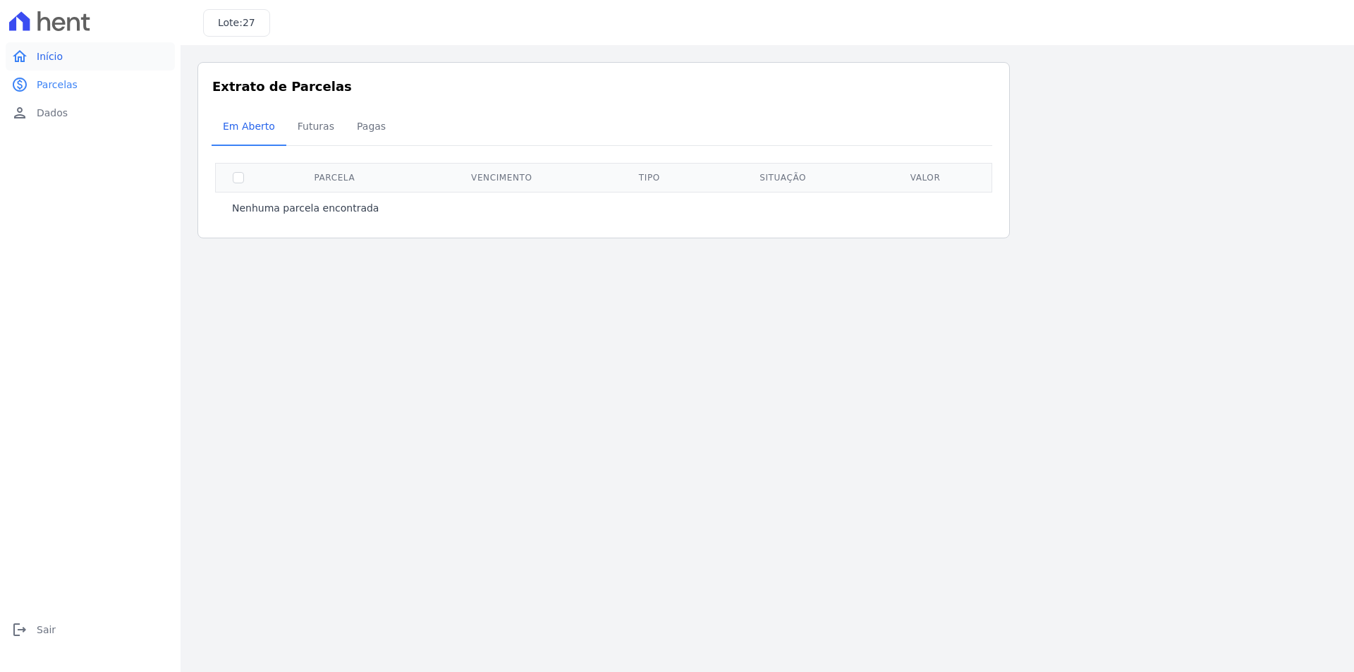
click at [54, 54] on span "Início" at bounding box center [50, 56] width 26 height 14
